Goal: Navigation & Orientation: Go to known website

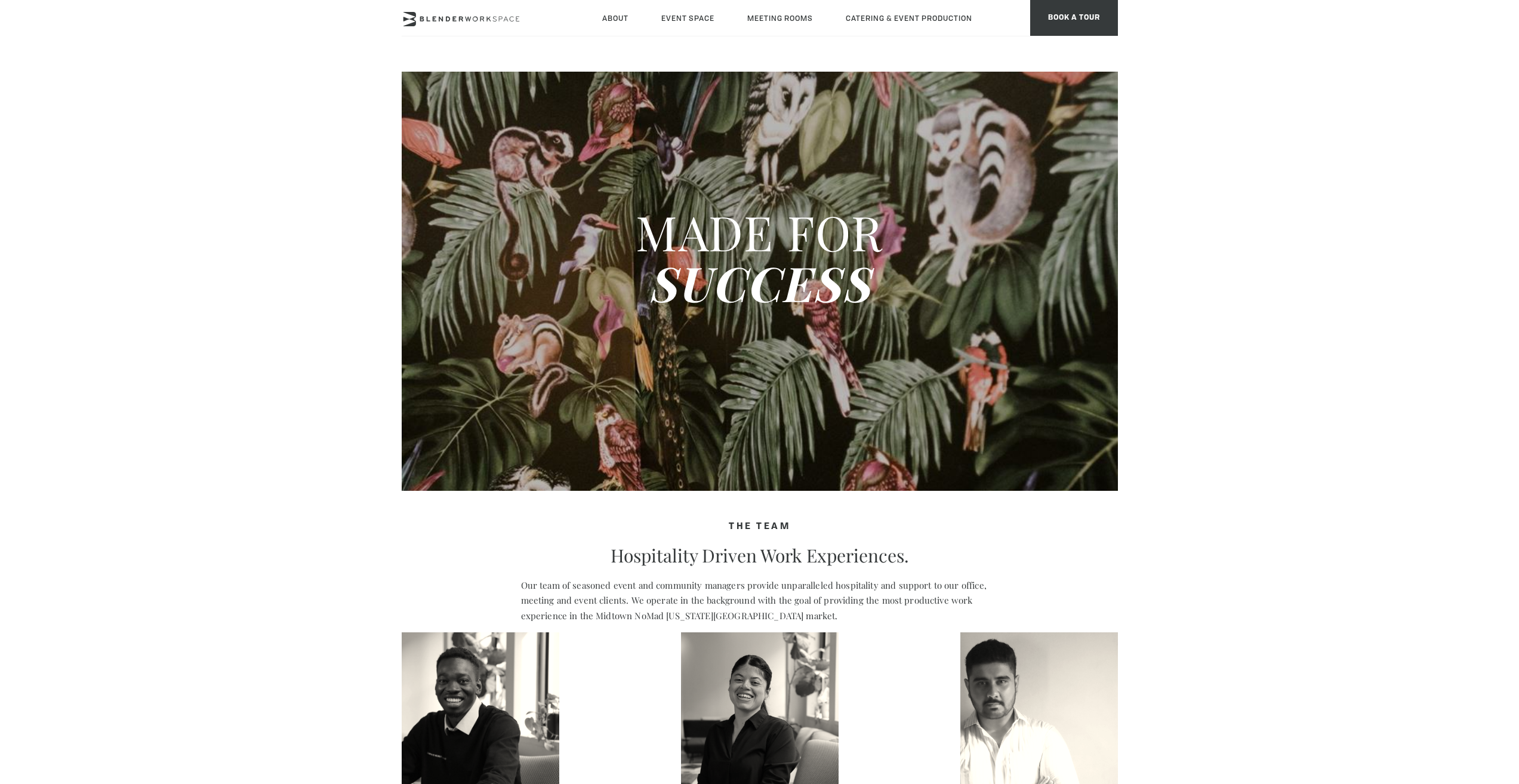
type div "2025-10-12"
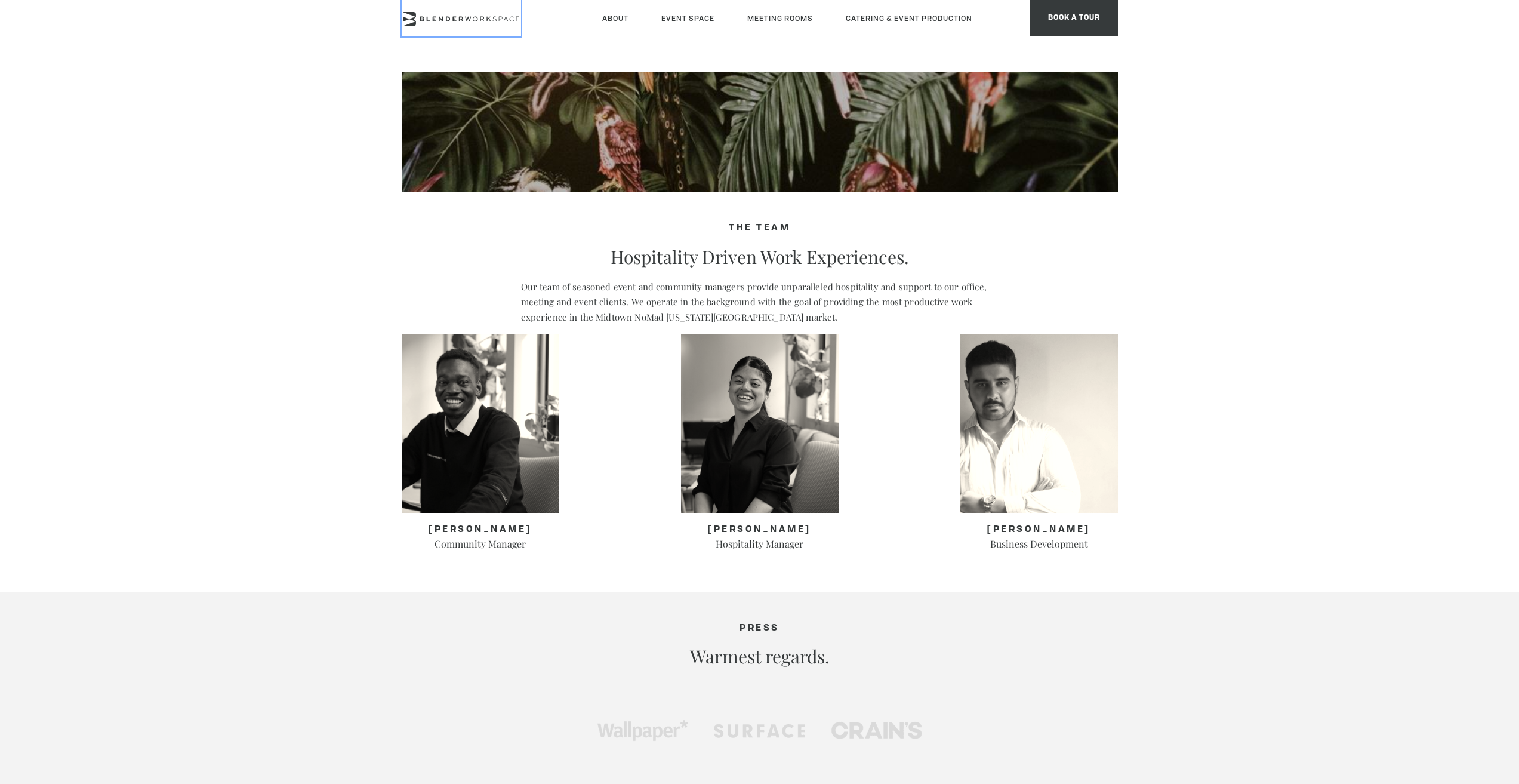
click at [421, 25] on icon at bounding box center [462, 19] width 119 height 15
